Goal: Information Seeking & Learning: Learn about a topic

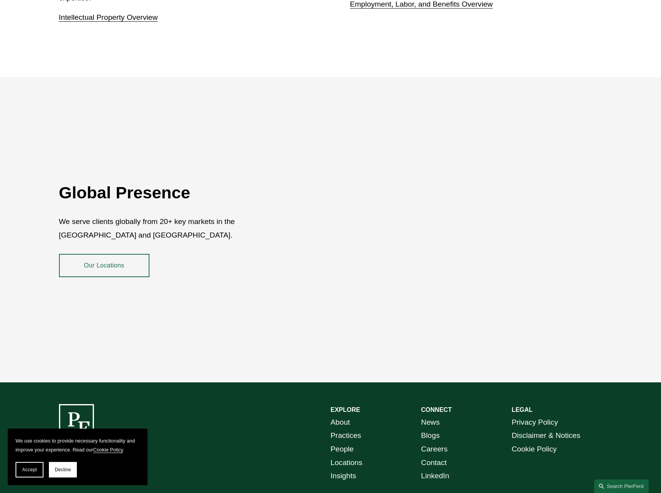
scroll to position [1391, 0]
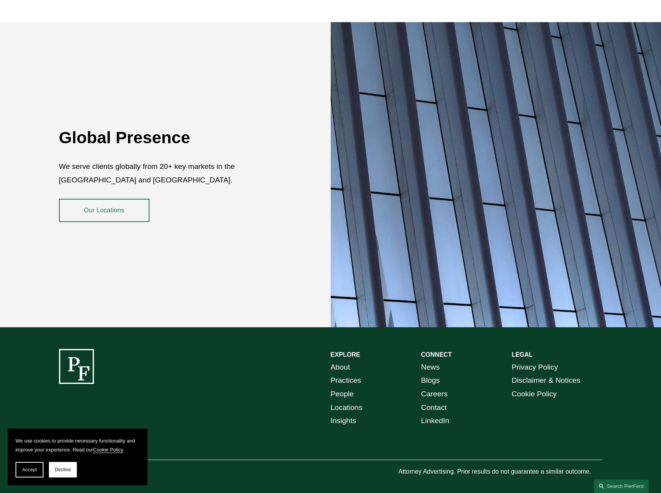
click at [343, 402] on link "Locations" at bounding box center [347, 408] width 32 height 14
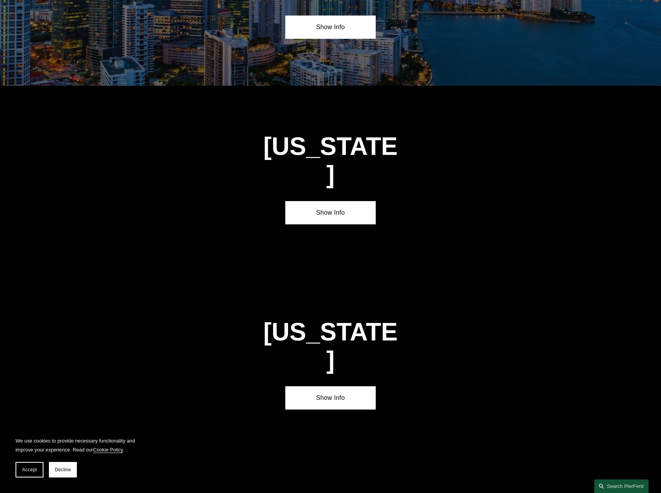
scroll to position [1126, 0]
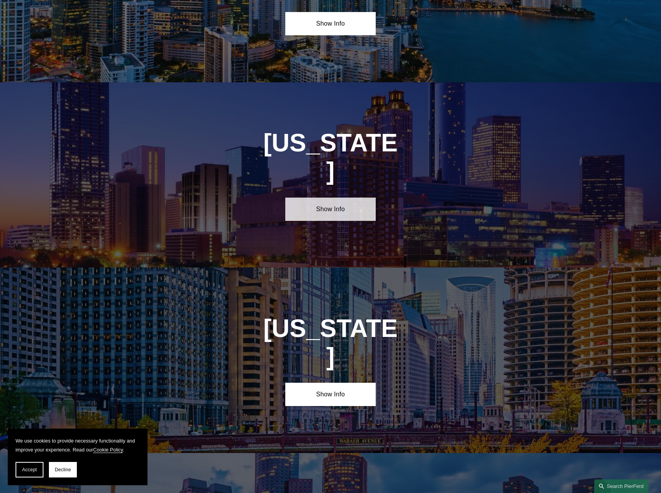
click at [341, 198] on link "Show Info" at bounding box center [330, 209] width 90 height 23
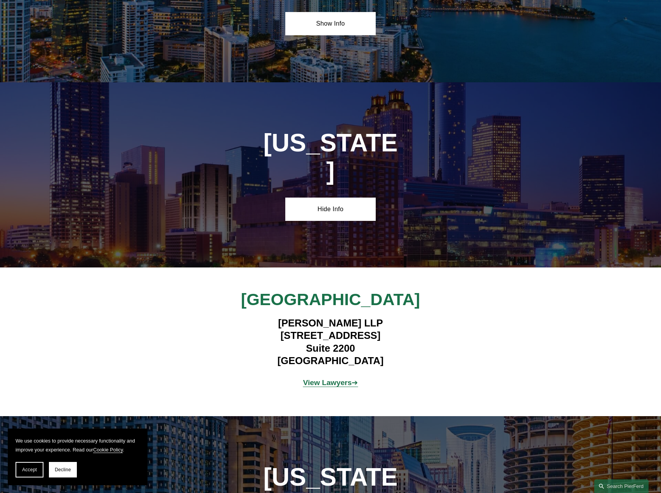
click at [324, 379] on strong "View Lawyers" at bounding box center [327, 383] width 49 height 8
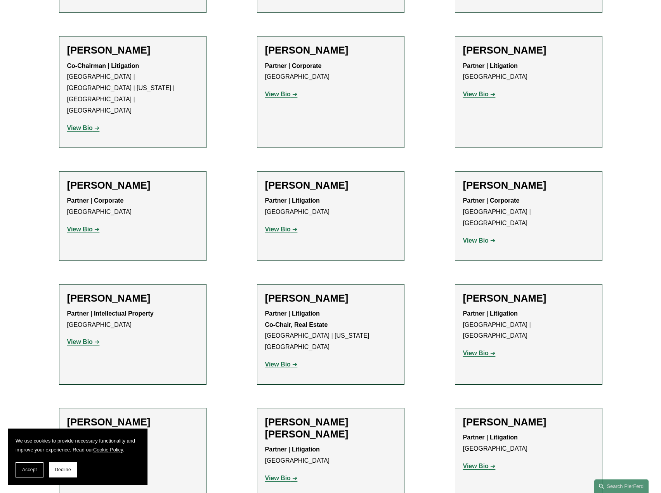
scroll to position [505, 0]
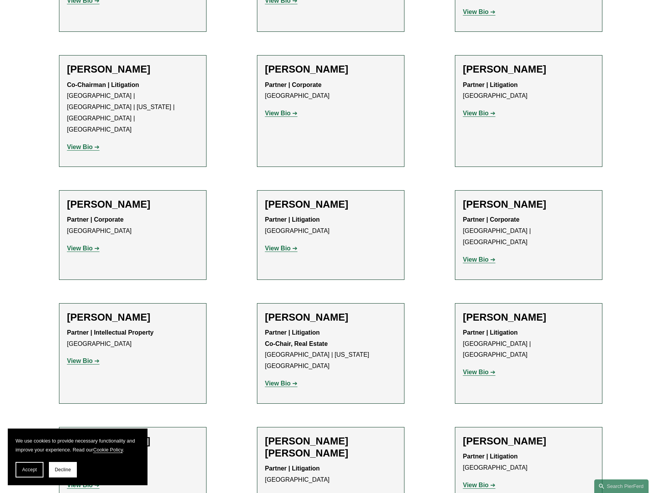
click at [82, 245] on strong "View Bio" at bounding box center [80, 248] width 26 height 7
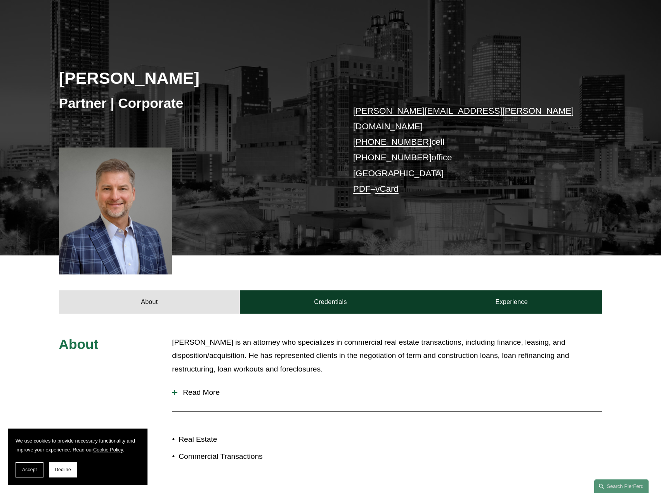
scroll to position [117, 0]
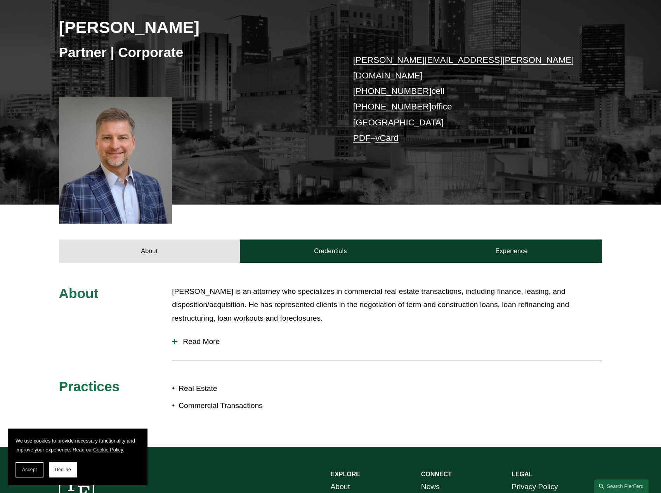
click at [210, 337] on span "Read More" at bounding box center [389, 341] width 425 height 9
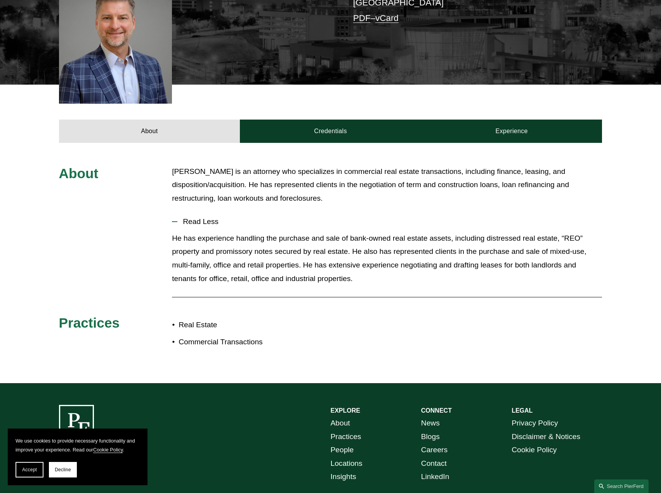
scroll to position [132, 0]
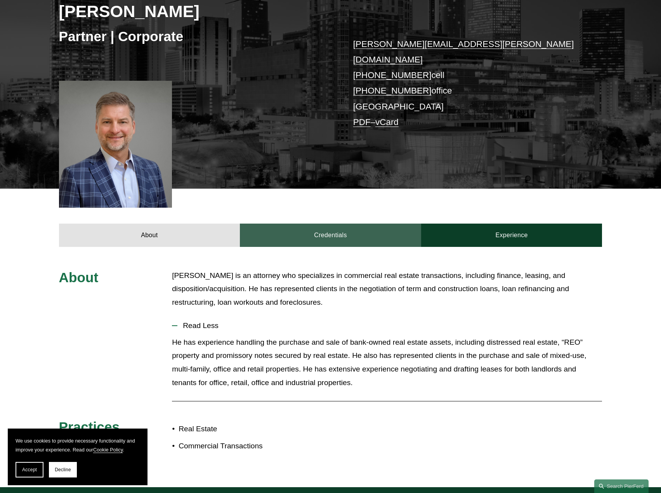
click at [343, 224] on link "Credentials" at bounding box center [330, 235] width 181 height 23
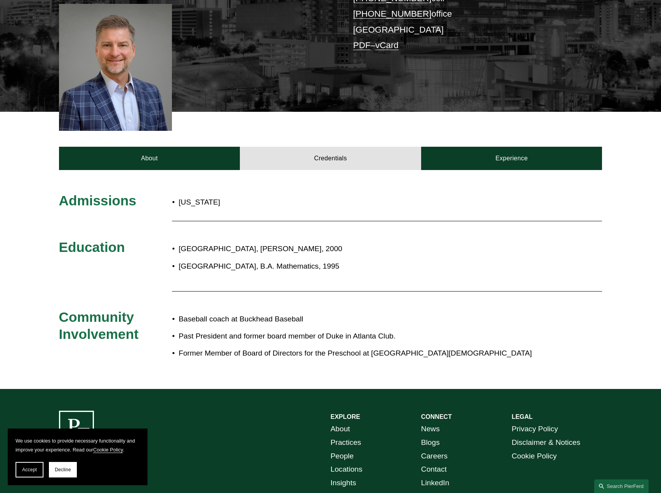
scroll to position [210, 0]
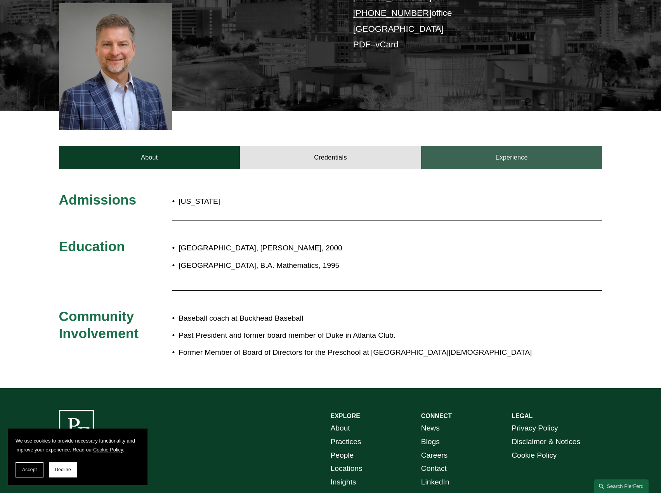
click at [499, 150] on link "Experience" at bounding box center [511, 157] width 181 height 23
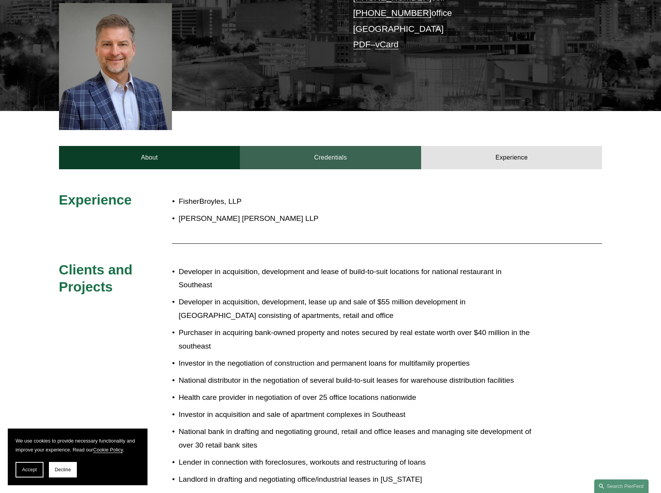
click at [315, 147] on link "Credentials" at bounding box center [330, 157] width 181 height 23
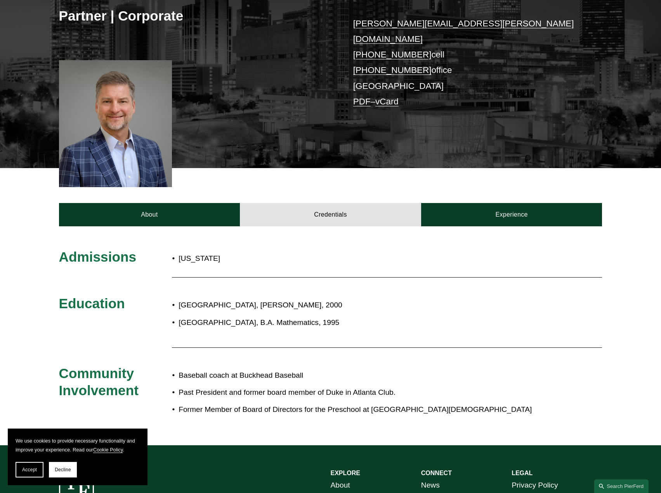
scroll to position [150, 0]
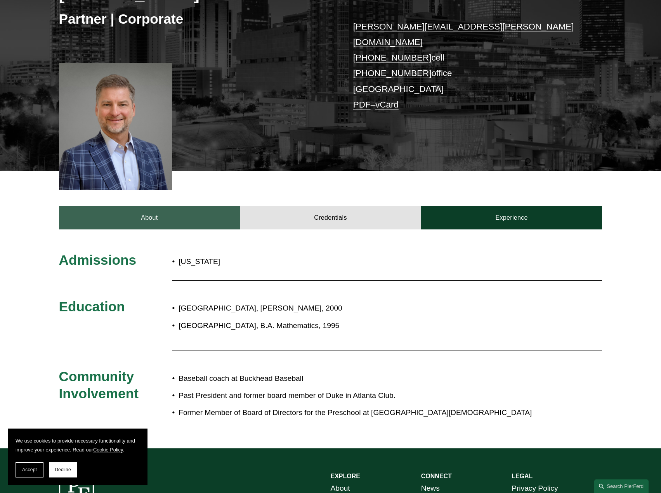
click at [183, 206] on link "About" at bounding box center [149, 217] width 181 height 23
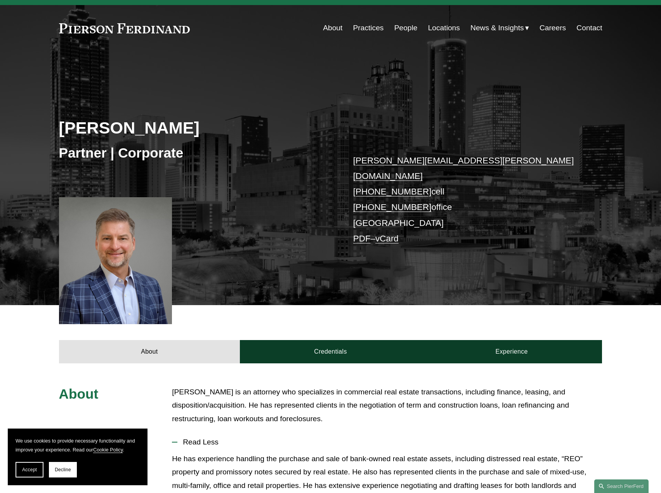
scroll to position [0, 0]
